Goal: Task Accomplishment & Management: Manage account settings

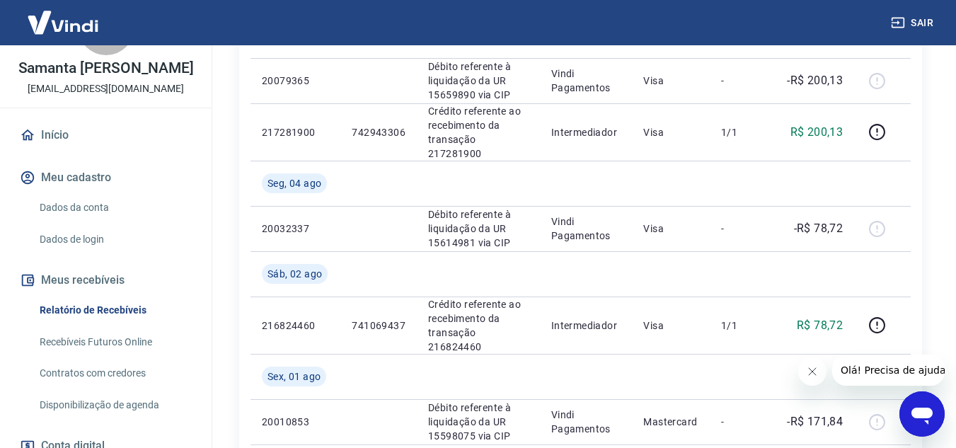
scroll to position [246, 0]
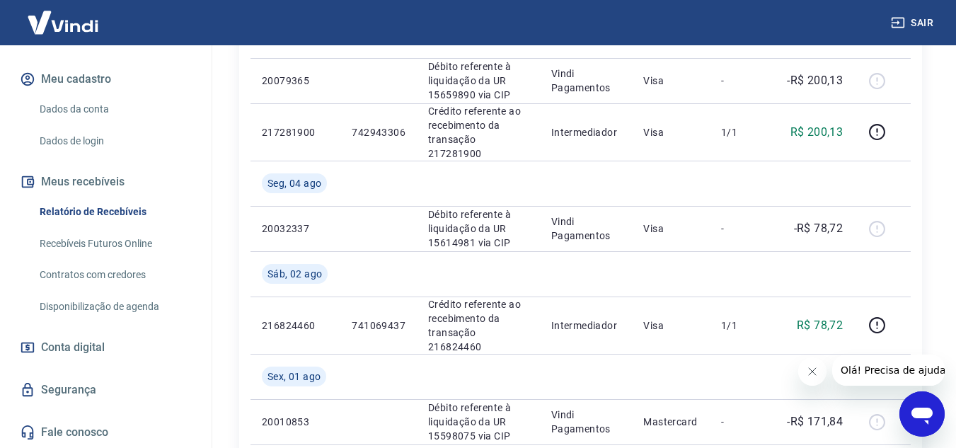
click at [127, 277] on link "Contratos com credores" at bounding box center [114, 274] width 161 height 29
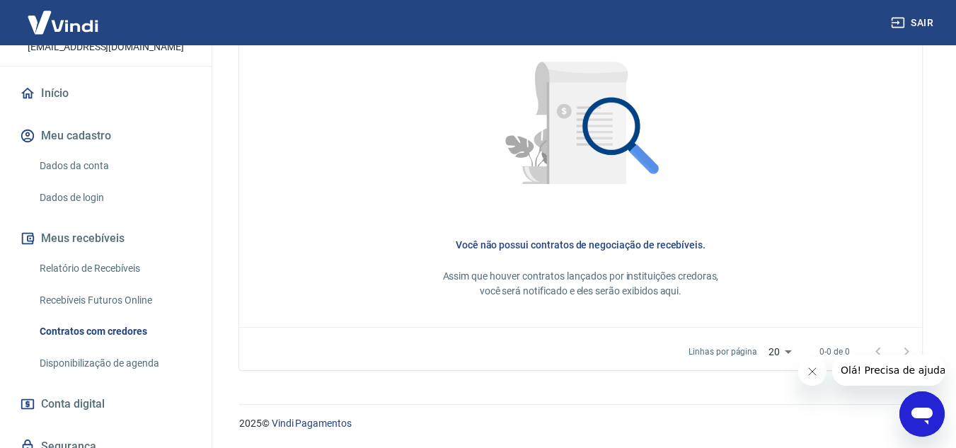
scroll to position [104, 0]
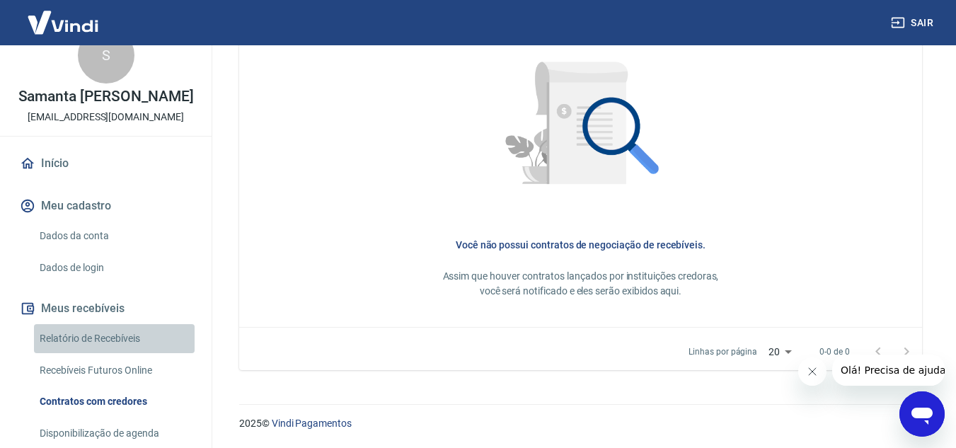
click at [120, 353] on link "Relatório de Recebíveis" at bounding box center [114, 338] width 161 height 29
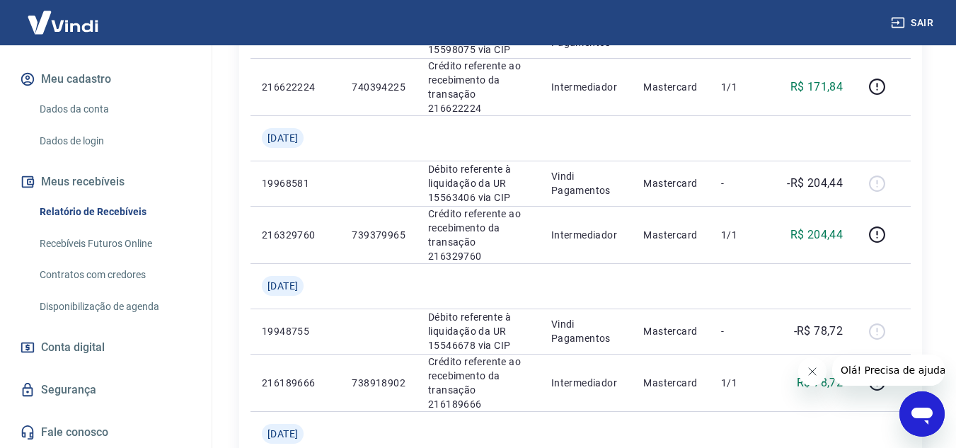
scroll to position [849, 0]
